Goal: Task Accomplishment & Management: Manage account settings

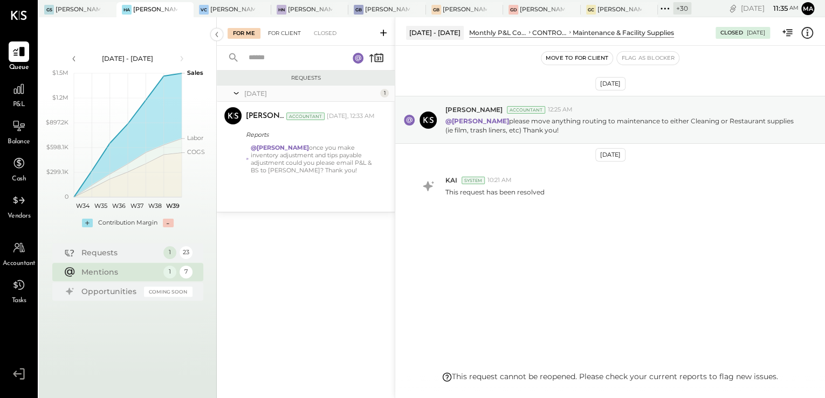
click at [280, 38] on div "For Client" at bounding box center [285, 33] width 44 height 11
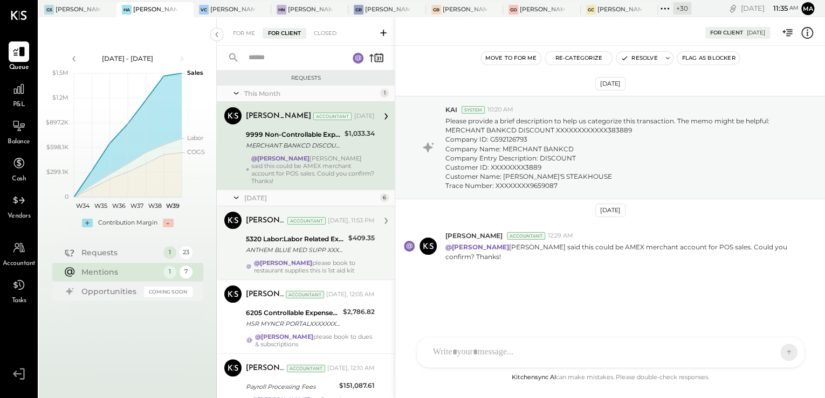
click at [287, 245] on div "ANTHEM BLUE MED SUPP XXXXXXXX99587 Company ID: XXXXXX8513 Company Name: ANTHEM …" at bounding box center [295, 250] width 99 height 11
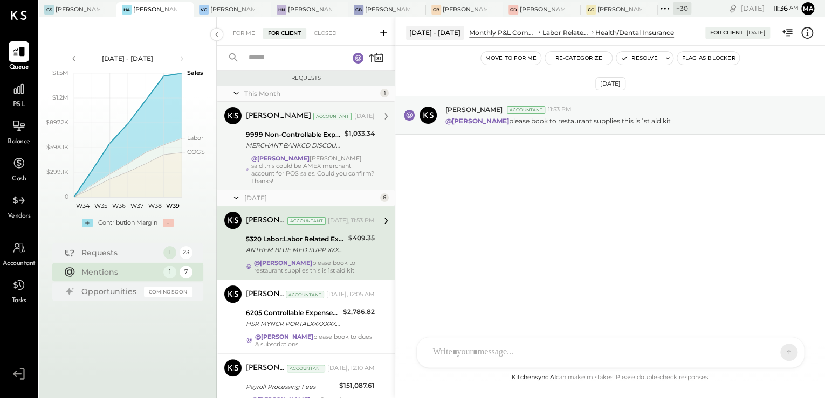
click at [297, 163] on div "@[PERSON_NAME] [PERSON_NAME] said this could be AMEX merchant account for POS s…" at bounding box center [312, 170] width 123 height 30
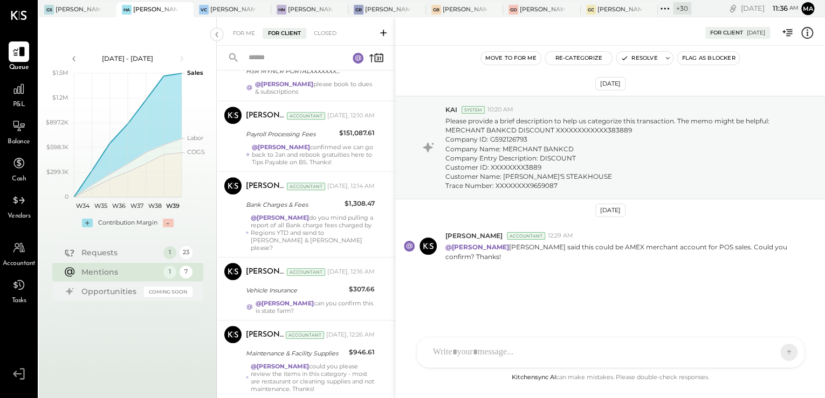
scroll to position [270, 0]
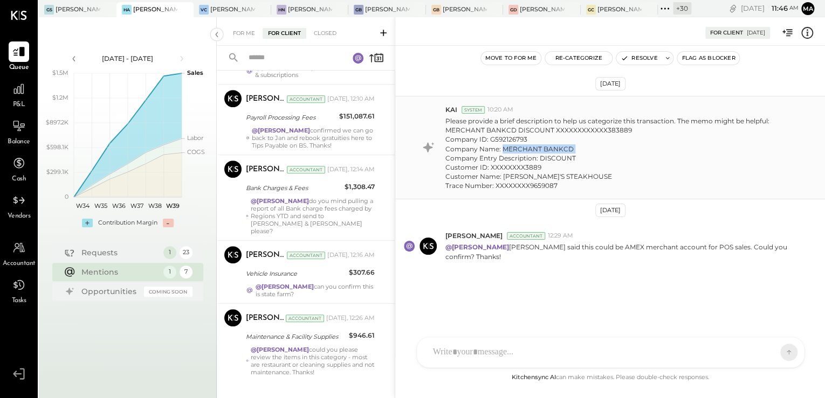
drag, startPoint x: 501, startPoint y: 151, endPoint x: 573, endPoint y: 153, distance: 71.2
click at [573, 153] on p "Please provide a brief description to help us categorize this transaction. The …" at bounding box center [621, 153] width 353 height 74
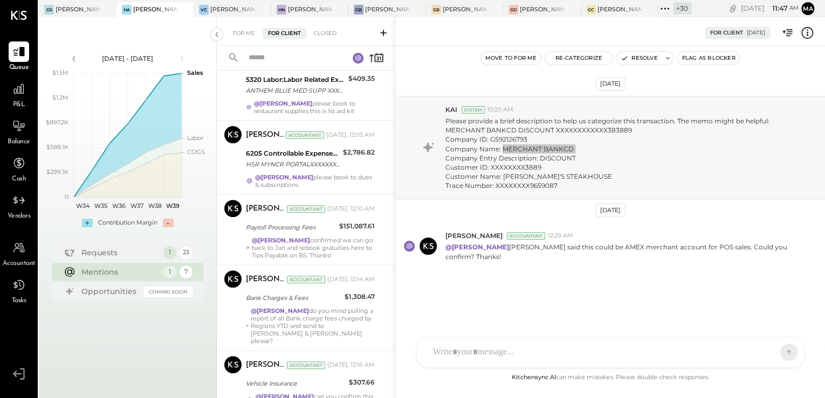
scroll to position [11, 0]
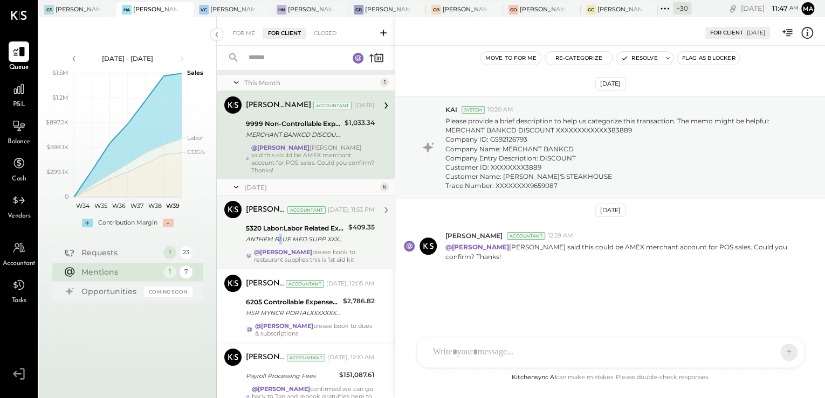
click at [280, 234] on div "ANTHEM BLUE MED SUPP XXXXXXXX99587 Company ID: XXXXXX8513 Company Name: ANTHEM …" at bounding box center [295, 239] width 99 height 11
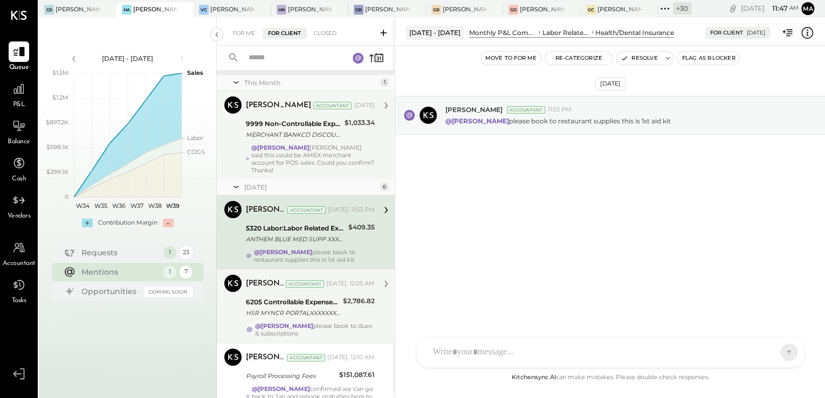
click at [303, 322] on div "@[PERSON_NAME] please book to dues & subscriptions" at bounding box center [315, 329] width 120 height 15
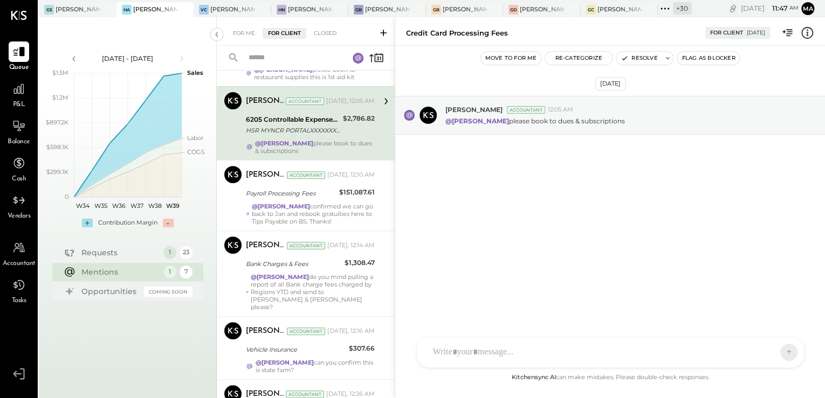
scroll to position [270, 0]
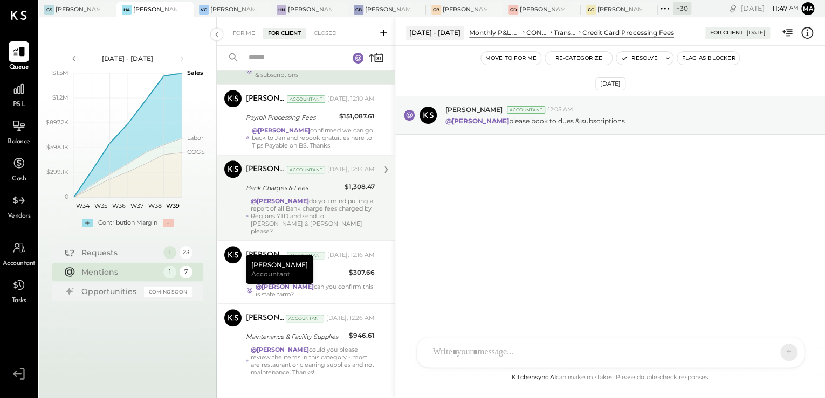
click at [286, 183] on div "Bank Charges & Fees" at bounding box center [293, 188] width 95 height 11
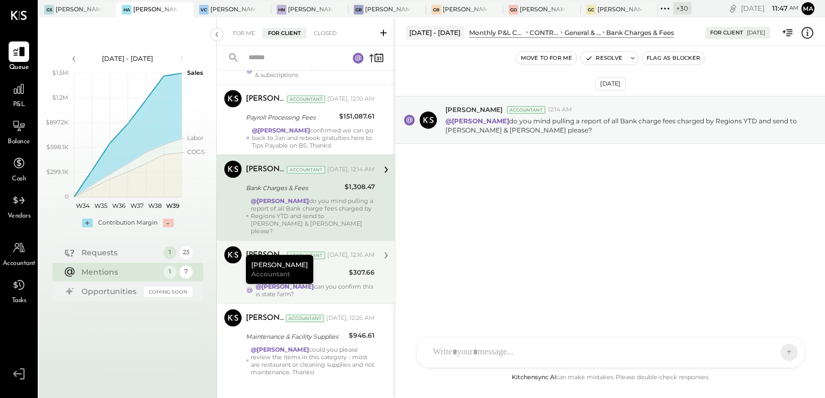
click at [347, 283] on div "@[PERSON_NAME] can you confirm this is state farm?" at bounding box center [315, 290] width 119 height 15
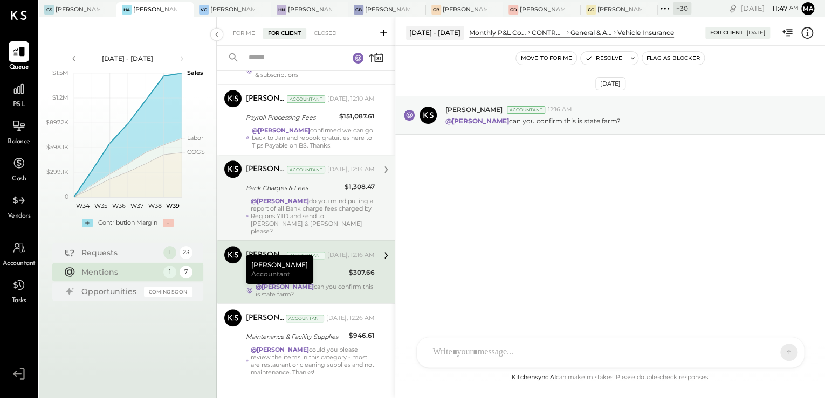
click at [303, 202] on div "@[PERSON_NAME] do you mind pulling a report of all Bank charge fees charged by …" at bounding box center [313, 216] width 124 height 38
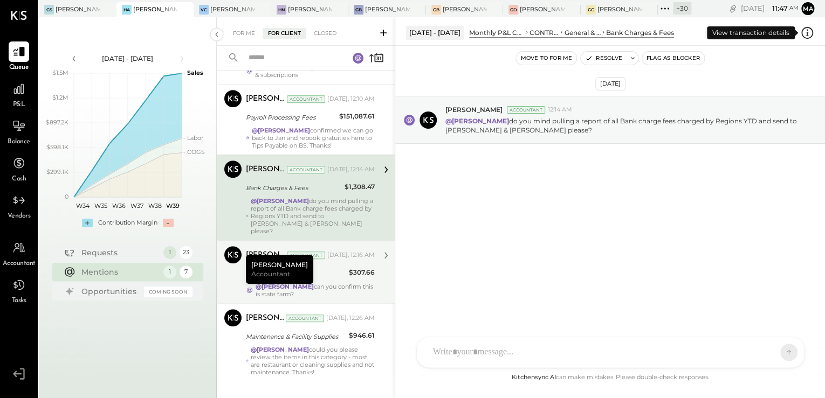
click at [808, 33] on icon at bounding box center [807, 33] width 14 height 14
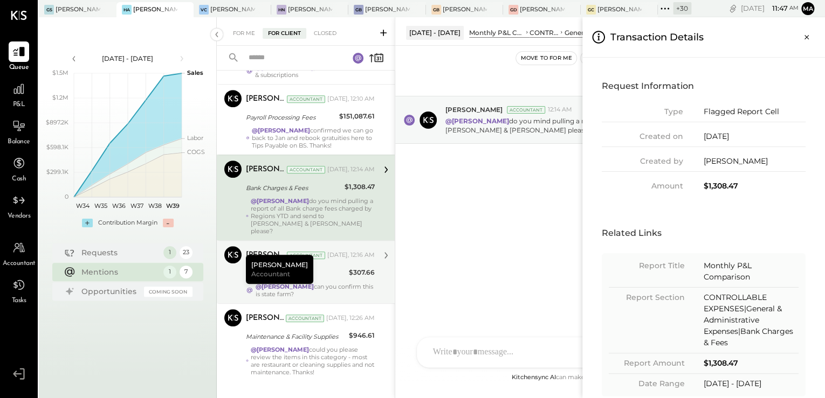
scroll to position [16, 0]
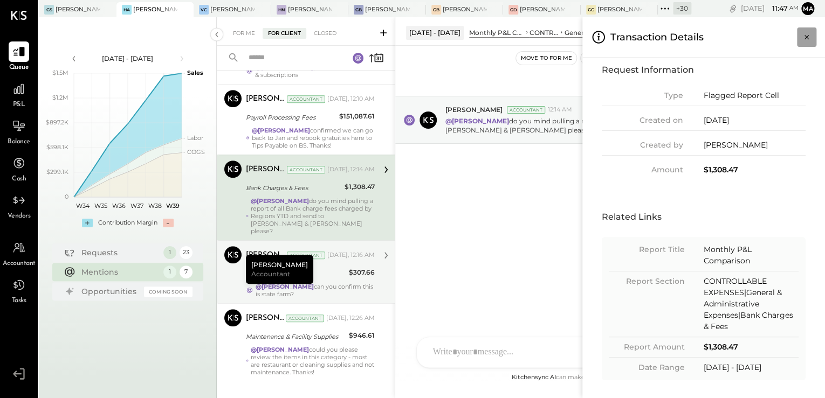
click at [805, 35] on icon "Close panel" at bounding box center [806, 37] width 11 height 11
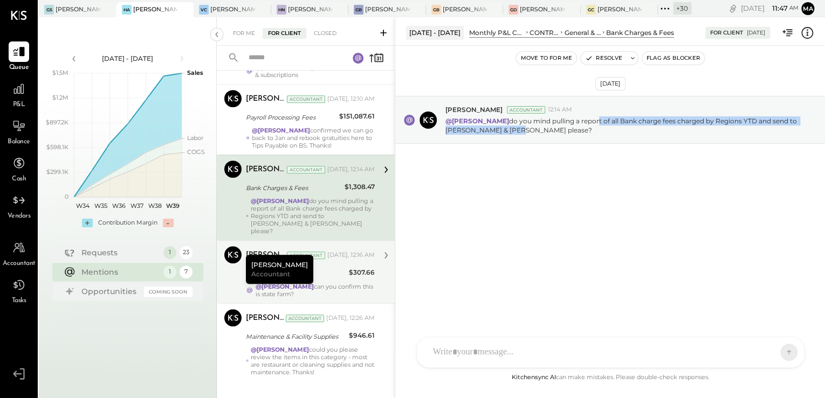
drag, startPoint x: 585, startPoint y: 121, endPoint x: 759, endPoint y: 175, distance: 182.7
click at [759, 175] on div "[DATE] [PERSON_NAME] Accountant 12:14 AM @[PERSON_NAME] do you mind pulling a r…" at bounding box center [610, 149] width 430 height 152
click at [651, 129] on p "@[PERSON_NAME] do you mind pulling a report of all Bank charge fees charged by …" at bounding box center [621, 125] width 353 height 18
click at [460, 139] on div "[PERSON_NAME] Accountant 12:14 AM @[PERSON_NAME] do you mind pulling a report o…" at bounding box center [610, 120] width 430 height 48
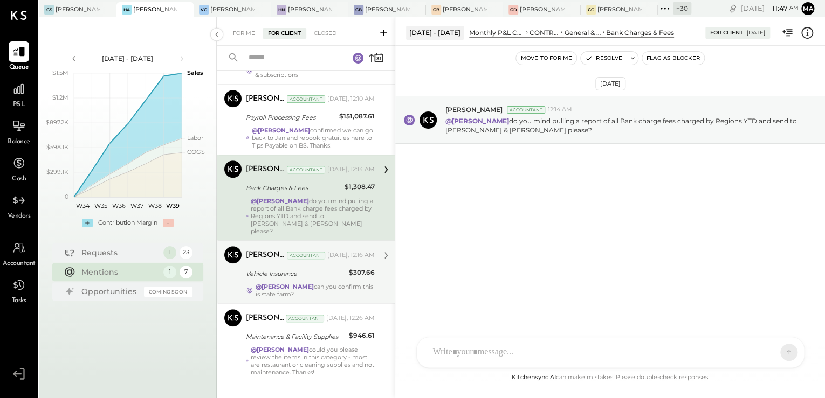
click at [345, 250] on div "[PERSON_NAME] Accountant [DATE], 12:16 AM Vehicle Insurance $307.66 @[PERSON_NA…" at bounding box center [310, 272] width 129 height 52
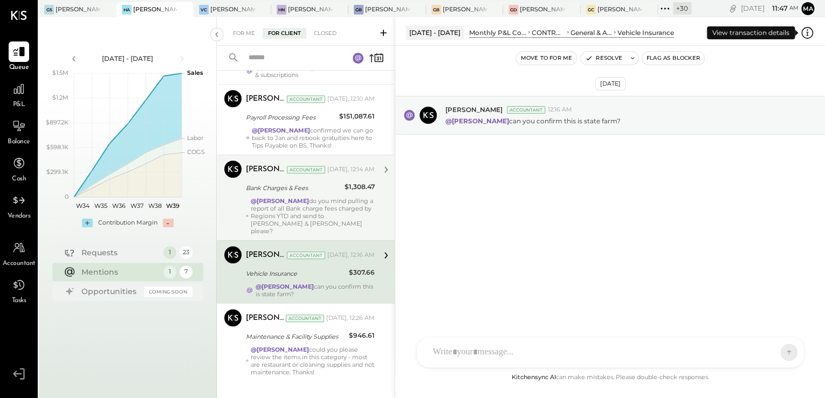
click at [807, 31] on icon at bounding box center [807, 33] width 14 height 14
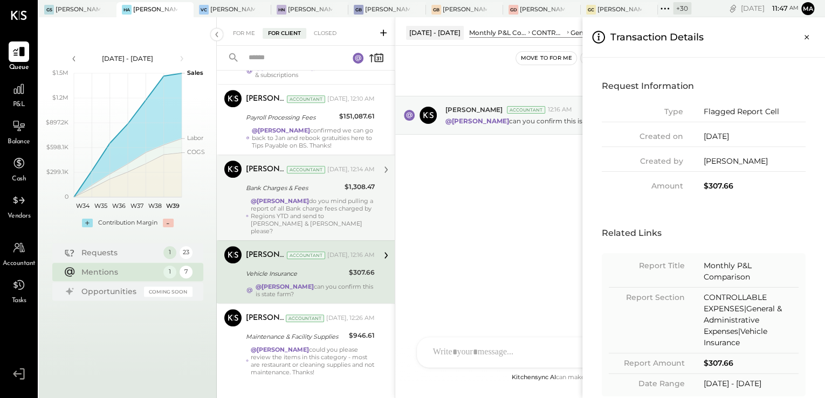
scroll to position [16, 0]
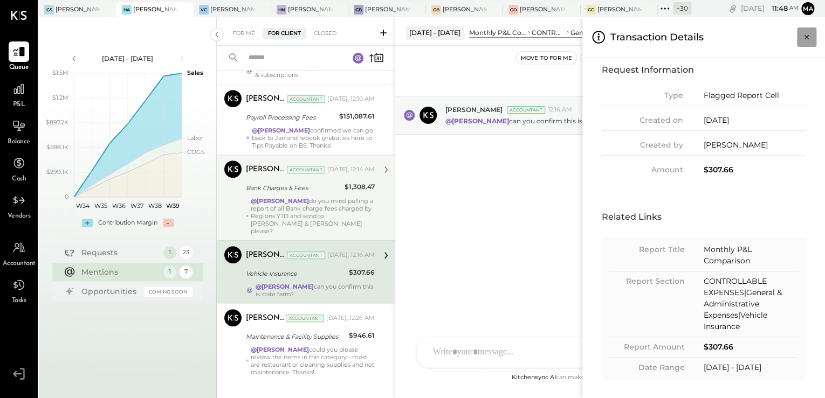
click at [806, 35] on icon "Close panel" at bounding box center [806, 37] width 11 height 11
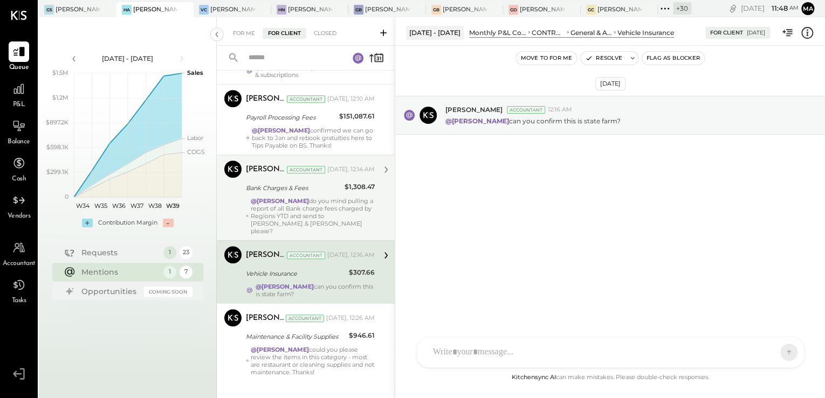
click at [317, 202] on div "@[PERSON_NAME] do you mind pulling a report of all Bank charge fees charged by …" at bounding box center [313, 216] width 124 height 38
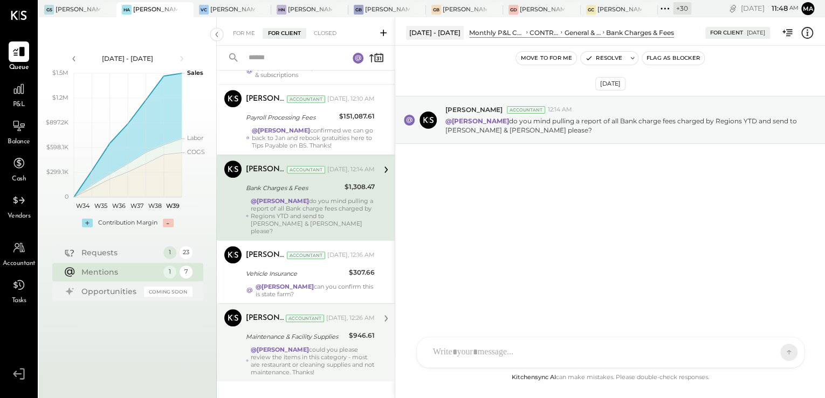
click at [331, 346] on div "@[PERSON_NAME] could you please review the items in this category - most are re…" at bounding box center [313, 361] width 124 height 30
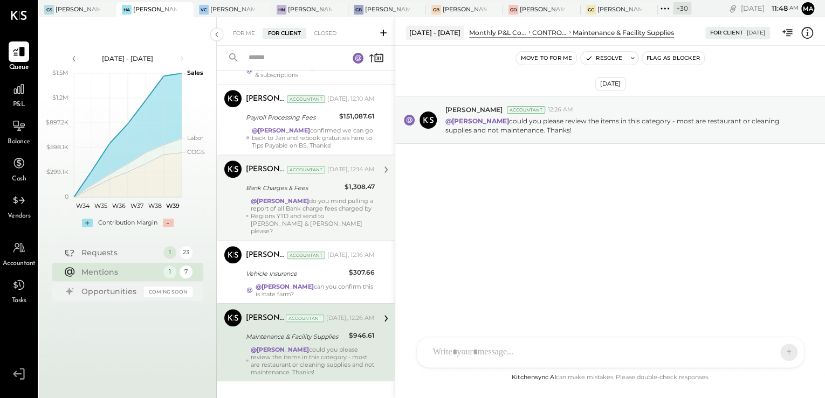
click at [808, 37] on icon at bounding box center [807, 33] width 14 height 14
click at [336, 207] on div "For Me For Client Closed Requests This Month 1 [PERSON_NAME] Accountant [PERSON…" at bounding box center [521, 207] width 608 height 381
click at [338, 202] on div "@[PERSON_NAME] do you mind pulling a report of all Bank charge fees charged by …" at bounding box center [313, 216] width 124 height 38
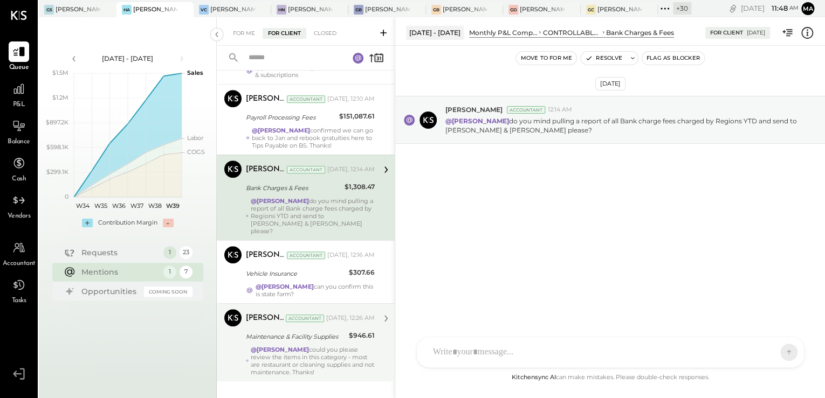
click at [807, 39] on icon at bounding box center [807, 33] width 14 height 14
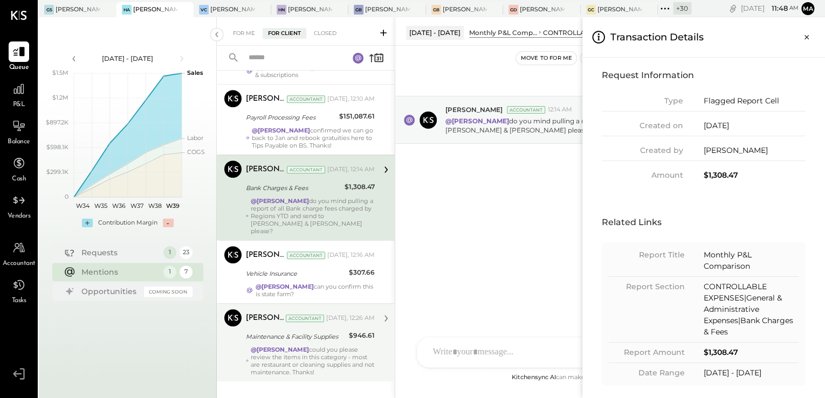
scroll to position [16, 0]
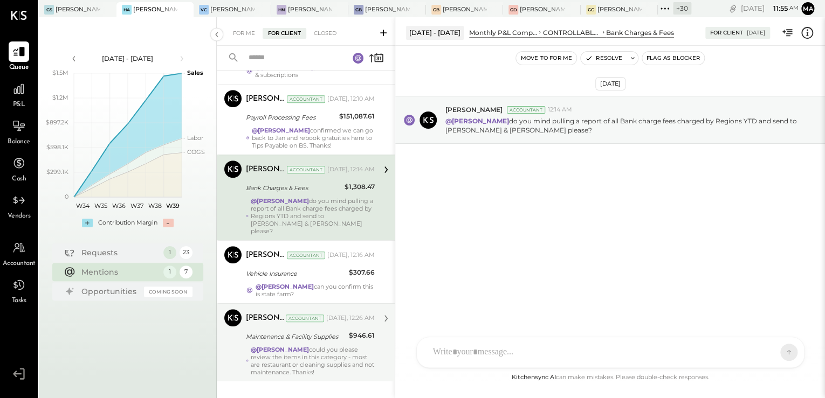
click at [388, 262] on div "For Me For Client Closed Requests This Month 1 [PERSON_NAME] Accountant [PERSON…" at bounding box center [521, 207] width 608 height 381
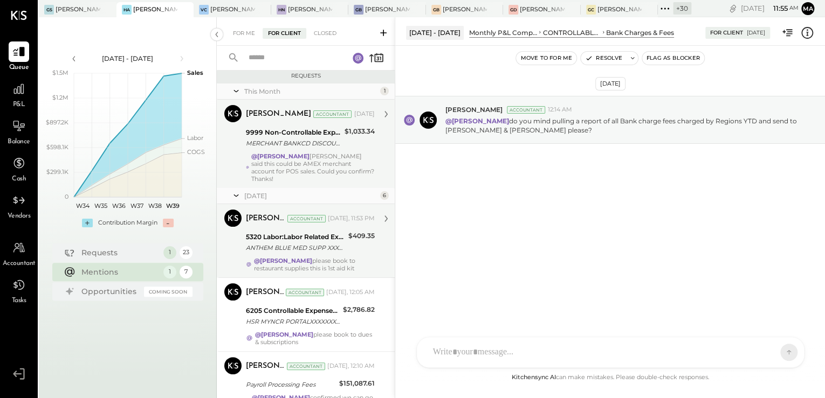
scroll to position [0, 0]
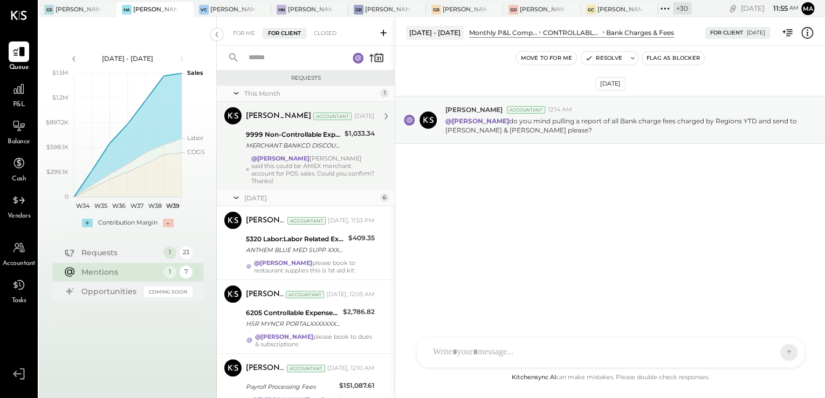
click at [248, 101] on div "This Month 1" at bounding box center [306, 94] width 178 height 16
click at [250, 95] on div "This Month" at bounding box center [310, 93] width 133 height 9
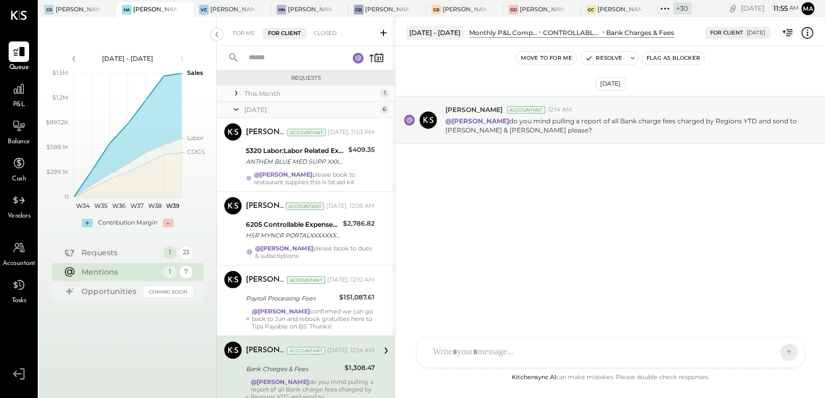
click at [250, 95] on div "This Month" at bounding box center [310, 93] width 133 height 9
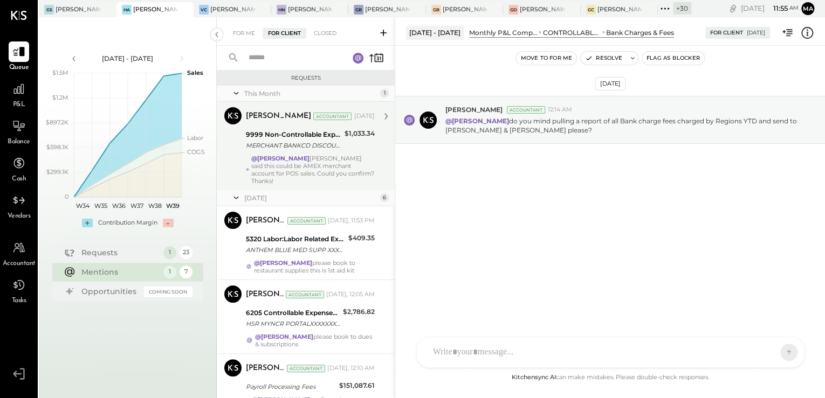
click at [250, 95] on div "This Month" at bounding box center [310, 93] width 133 height 9
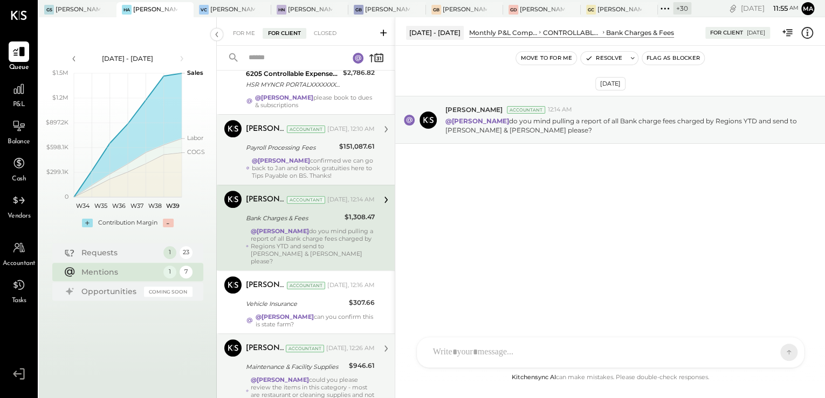
scroll to position [189, 0]
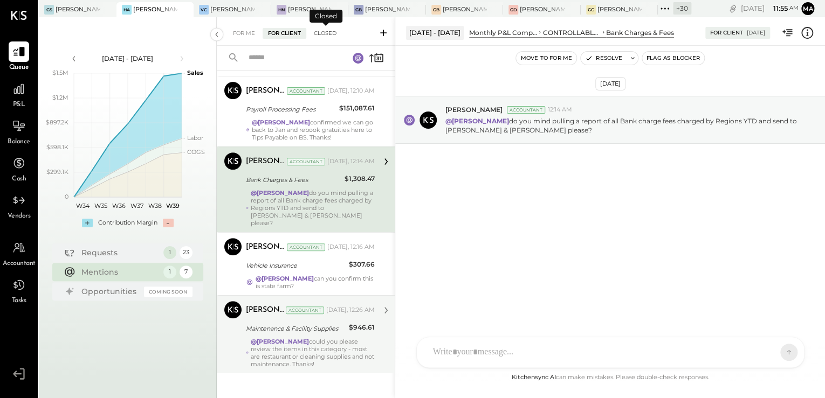
click at [335, 35] on div "Closed" at bounding box center [324, 33] width 33 height 11
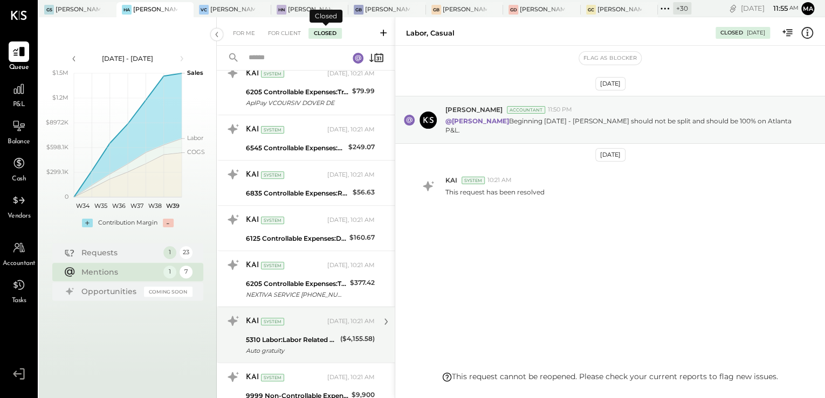
scroll to position [388, 0]
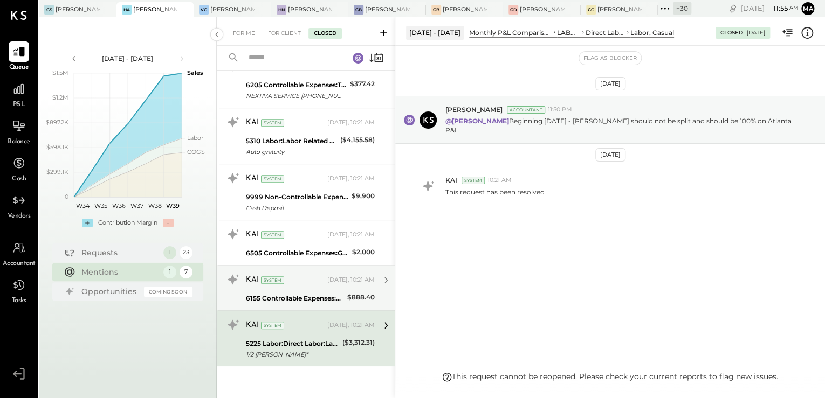
click at [267, 305] on div "KAI System [DATE], 10:21 AM 6155 Controllable Expenses:Direct Operating Expense…" at bounding box center [306, 287] width 178 height 45
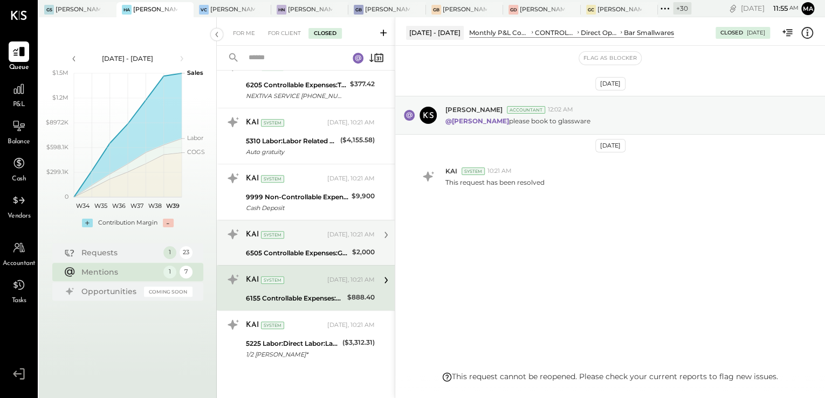
click at [317, 250] on div "6505 Controllable Expenses:General & Administrative Expenses:Accounting & Bookk…" at bounding box center [297, 253] width 103 height 11
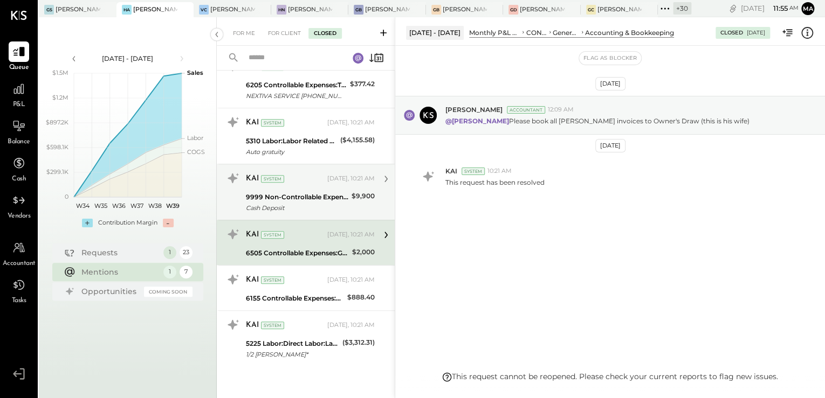
click at [308, 210] on div "Cash Deposit" at bounding box center [297, 208] width 102 height 11
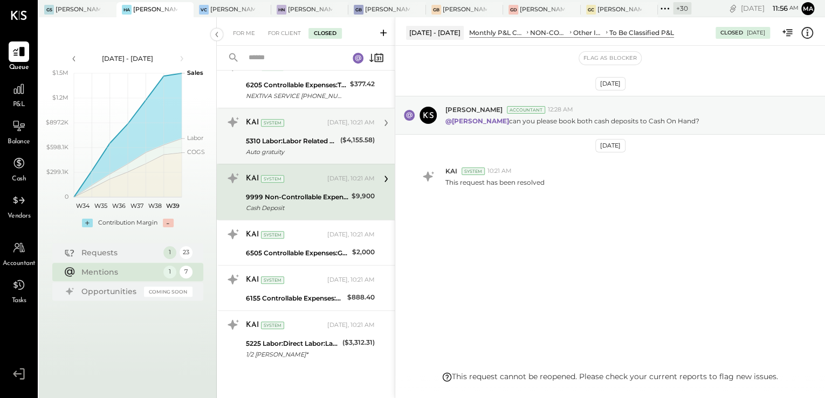
click at [293, 150] on div "Auto gratuity" at bounding box center [291, 152] width 91 height 11
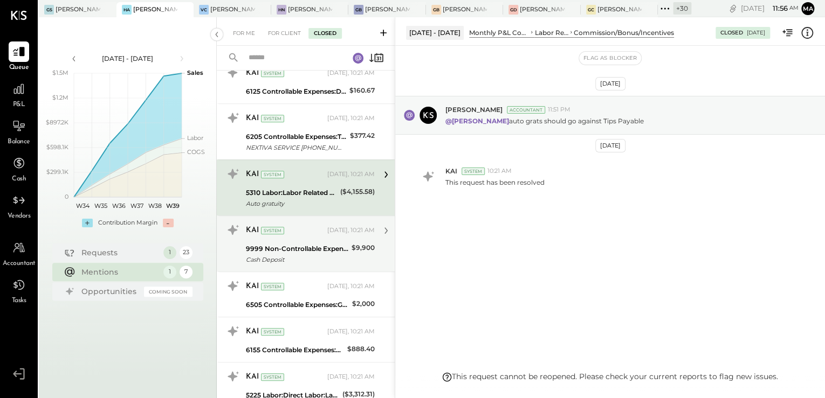
scroll to position [216, 0]
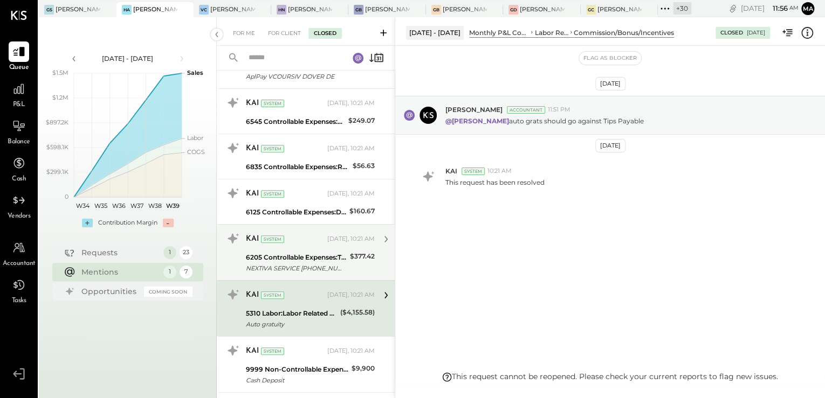
click at [298, 252] on div "6205 Controllable Expenses:Transaction Related Expenses:Credit Card Processing …" at bounding box center [296, 257] width 101 height 11
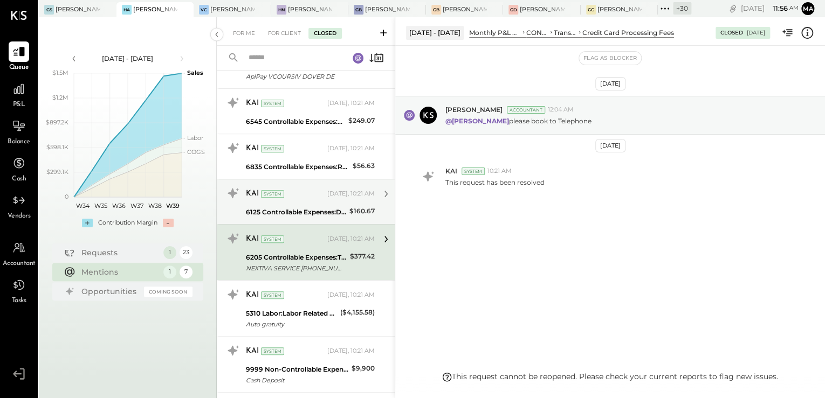
click at [334, 198] on div "KAI System [DATE], 10:21 AM" at bounding box center [310, 194] width 129 height 15
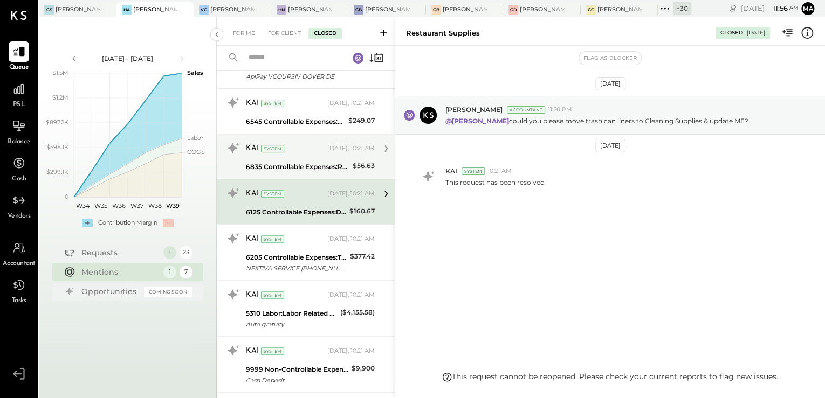
click at [316, 155] on div "KAI System [DATE], 10:21 AM" at bounding box center [310, 149] width 129 height 18
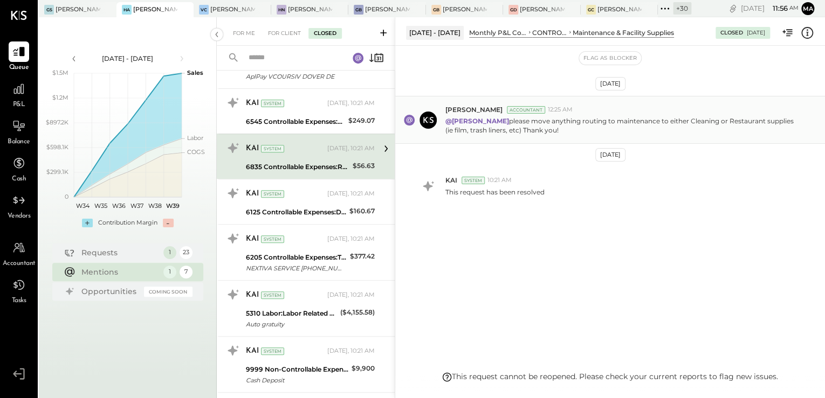
drag, startPoint x: 503, startPoint y: 120, endPoint x: 758, endPoint y: 138, distance: 256.2
click at [758, 138] on div "[PERSON_NAME] Accountant 12:25 AM @[PERSON_NAME] please move anything routing t…" at bounding box center [610, 120] width 430 height 48
drag, startPoint x: 478, startPoint y: 73, endPoint x: 480, endPoint y: 88, distance: 15.3
click at [480, 88] on div "[DATE] [PERSON_NAME] Accountant 12:25 AM @[PERSON_NAME] please move anything ro…" at bounding box center [610, 180] width 430 height 214
click at [707, 122] on p "@[PERSON_NAME] please move anything routing to maintenance to either Cleaning o…" at bounding box center [621, 125] width 353 height 18
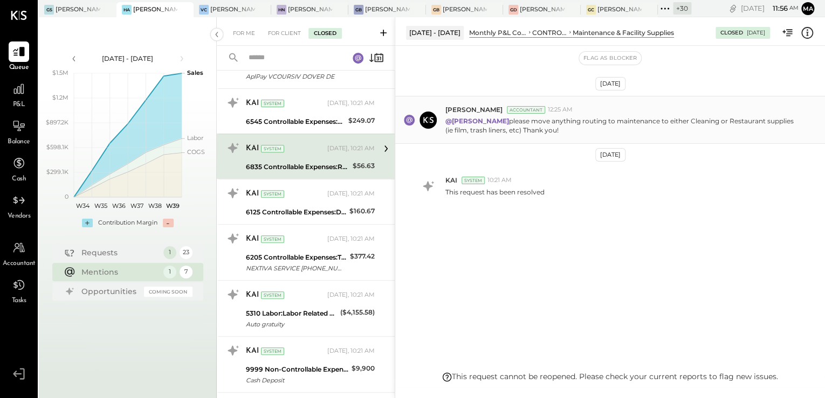
drag, startPoint x: 486, startPoint y: 127, endPoint x: 668, endPoint y: 131, distance: 181.8
click at [668, 131] on p "@[PERSON_NAME] please move anything routing to maintenance to either Cleaning o…" at bounding box center [621, 125] width 353 height 18
drag, startPoint x: 668, startPoint y: 131, endPoint x: 807, endPoint y: 115, distance: 140.0
click at [807, 115] on div "@[PERSON_NAME] please move anything routing to maintenance to either Cleaning o…" at bounding box center [630, 124] width 371 height 20
drag, startPoint x: 495, startPoint y: 134, endPoint x: 563, endPoint y: 133, distance: 68.5
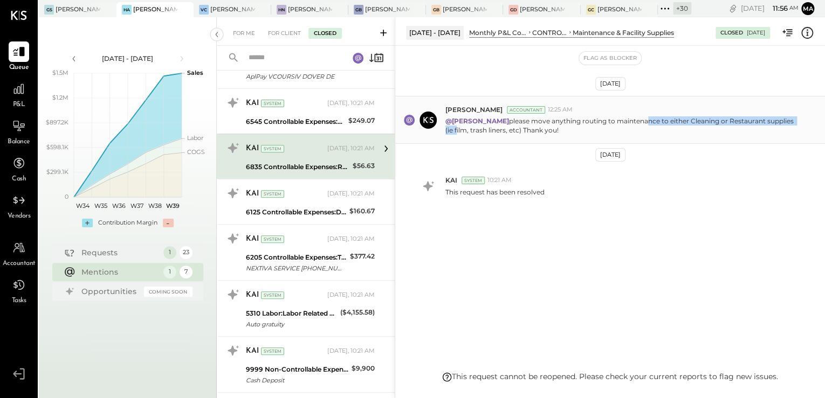
click at [563, 133] on p "@[PERSON_NAME] please move anything routing to maintenance to either Cleaning o…" at bounding box center [621, 125] width 353 height 18
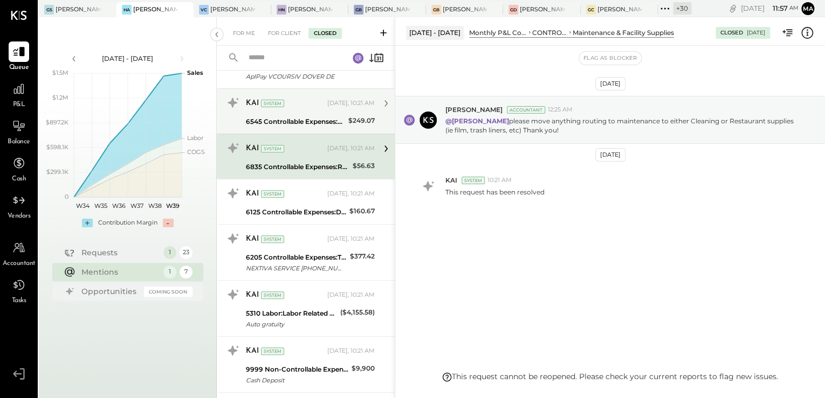
click at [299, 116] on div "6545 Controllable Expenses:General & Administrative Expenses:Charity & Donations" at bounding box center [295, 121] width 99 height 11
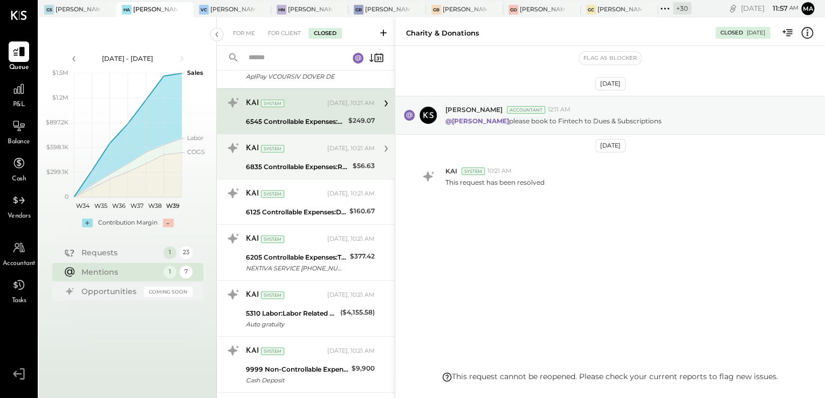
click at [309, 163] on div "6835 Controllable Expenses:Repairs & Maintenance:Maintenance & Facility Supplies" at bounding box center [298, 167] width 104 height 11
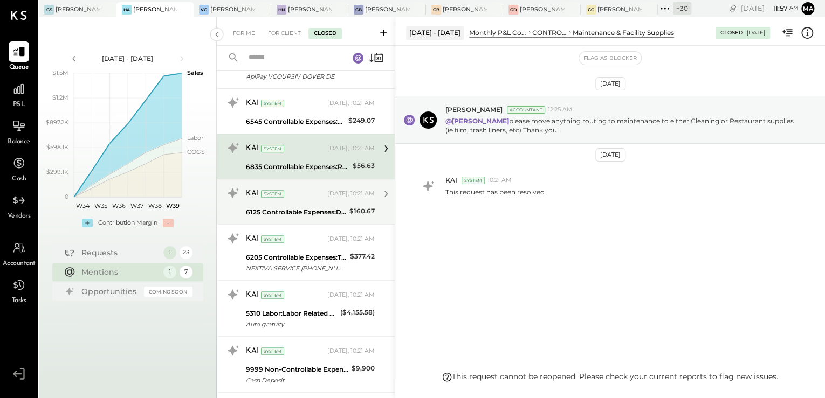
click at [309, 202] on div "KAI System [DATE], 10:21 AM" at bounding box center [310, 194] width 129 height 18
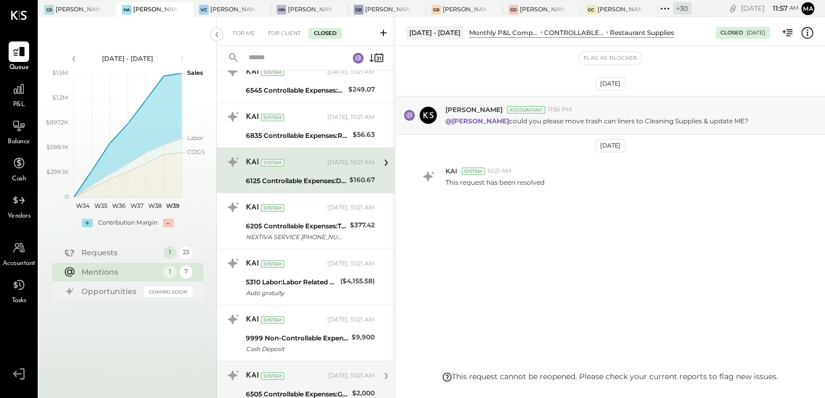
scroll to position [388, 0]
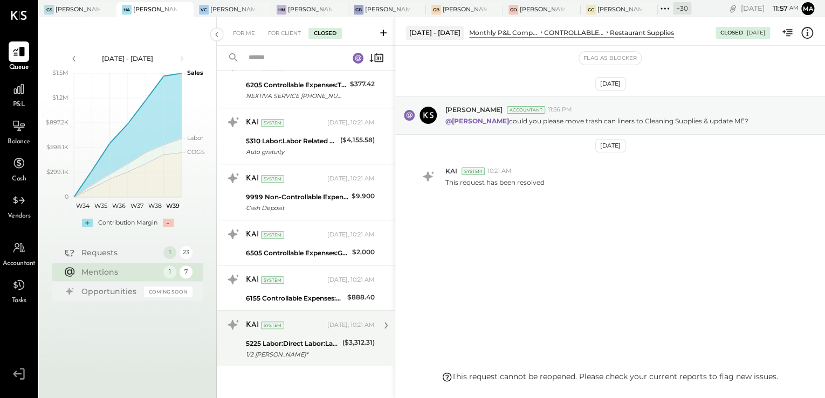
click at [306, 340] on div "5225 Labor:Direct Labor:Labor, Casual" at bounding box center [292, 344] width 93 height 11
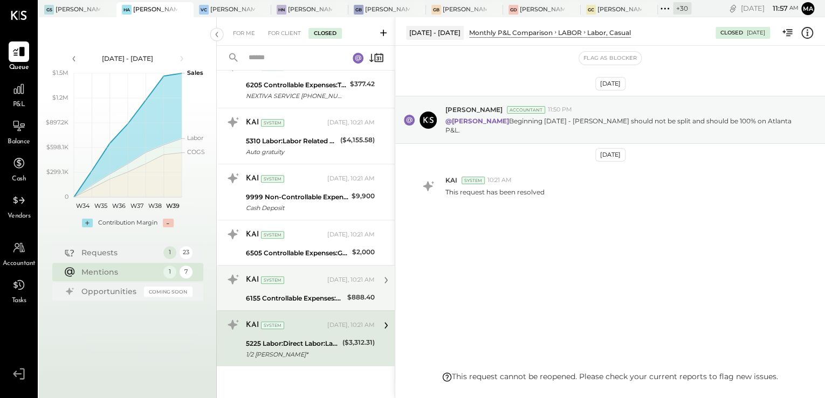
click at [308, 293] on div "6155 Controllable Expenses:Direct Operating Expenses:Bar Smallwares" at bounding box center [295, 298] width 98 height 11
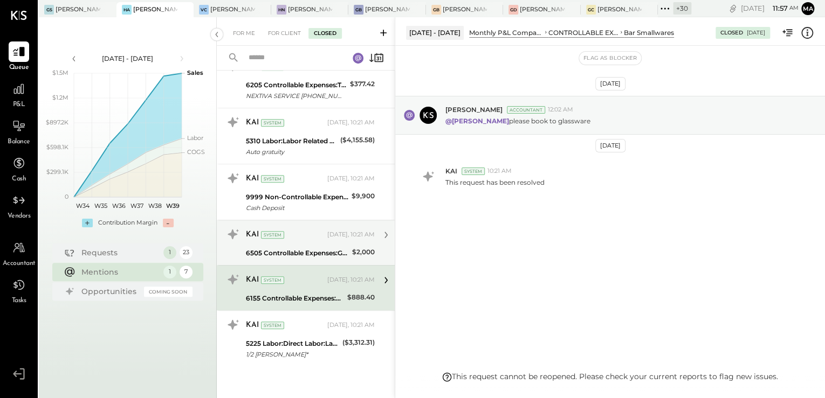
click at [315, 232] on div "KAI System" at bounding box center [285, 235] width 79 height 11
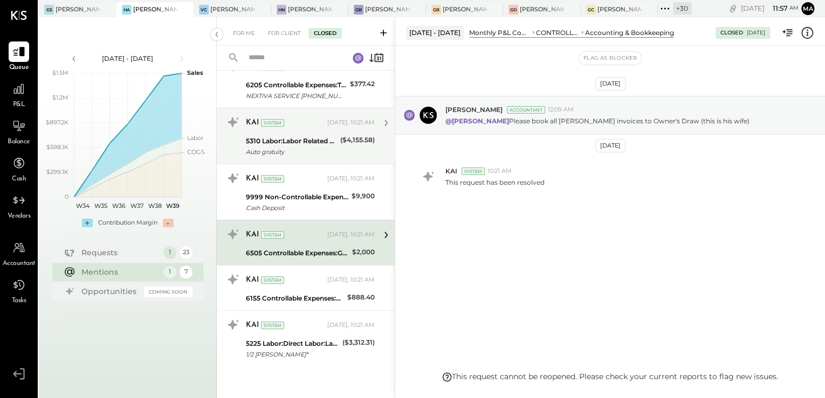
drag, startPoint x: 313, startPoint y: 181, endPoint x: 321, endPoint y: 129, distance: 52.4
click at [314, 175] on div "KAI System" at bounding box center [285, 179] width 79 height 11
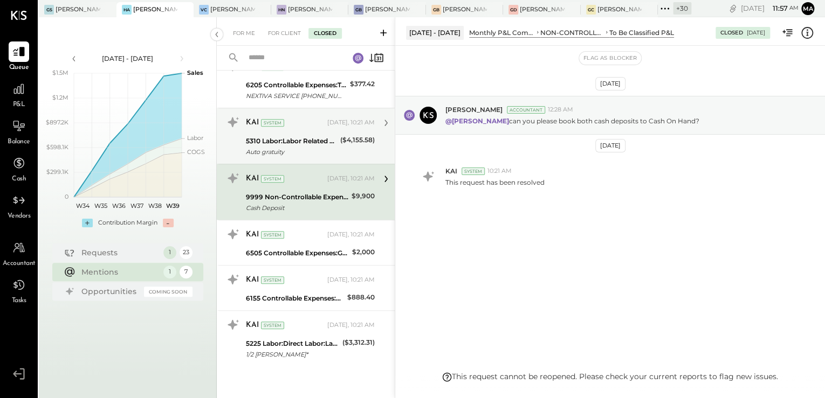
click at [321, 127] on div "KAI System" at bounding box center [285, 123] width 79 height 11
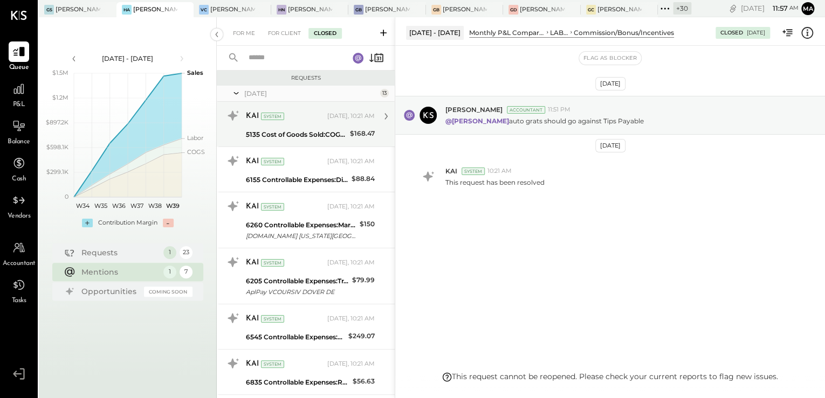
click at [308, 125] on div "KAI System [DATE], 10:21 AM" at bounding box center [310, 116] width 129 height 18
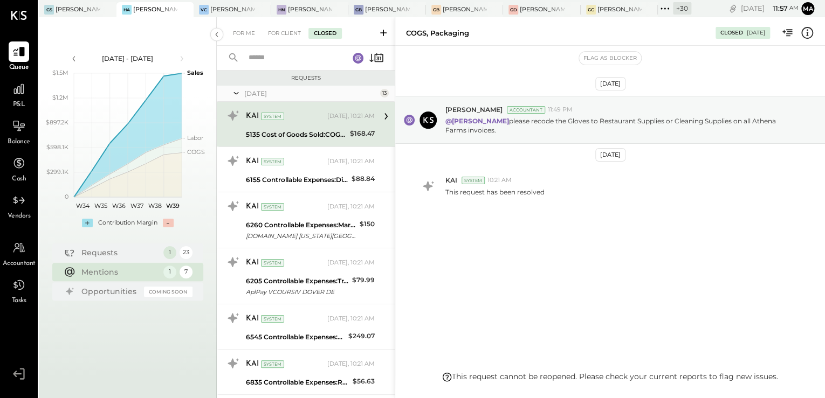
click at [259, 92] on div "[DATE]" at bounding box center [310, 93] width 133 height 9
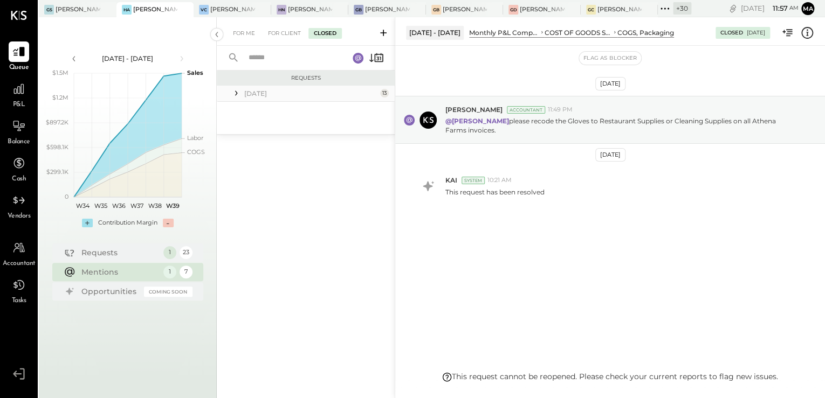
click at [258, 93] on div "[DATE]" at bounding box center [310, 93] width 133 height 9
